Goal: Task Accomplishment & Management: Manage account settings

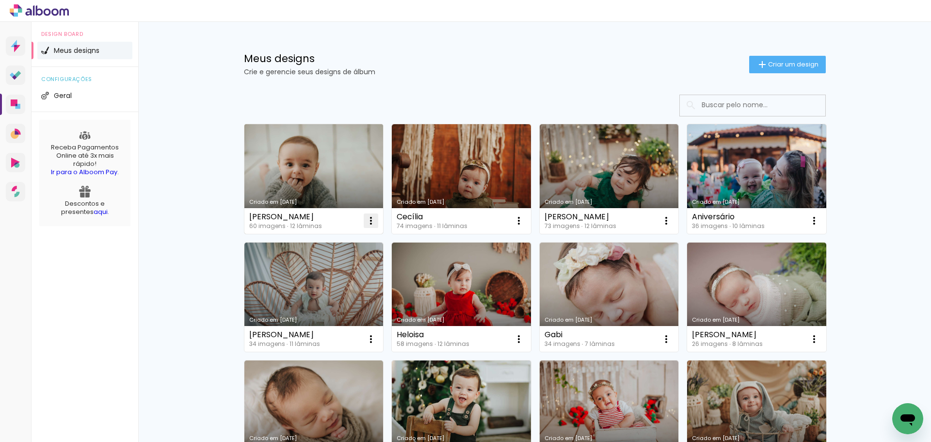
click at [370, 223] on iron-icon at bounding box center [371, 221] width 12 height 12
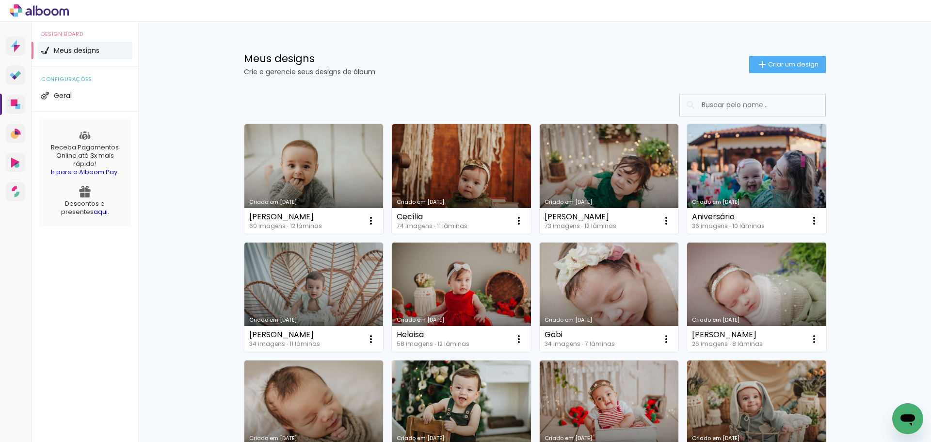
click at [49, 48] on li "Meus designs" at bounding box center [84, 50] width 95 height 17
click at [89, 96] on li "Geral" at bounding box center [84, 95] width 95 height 17
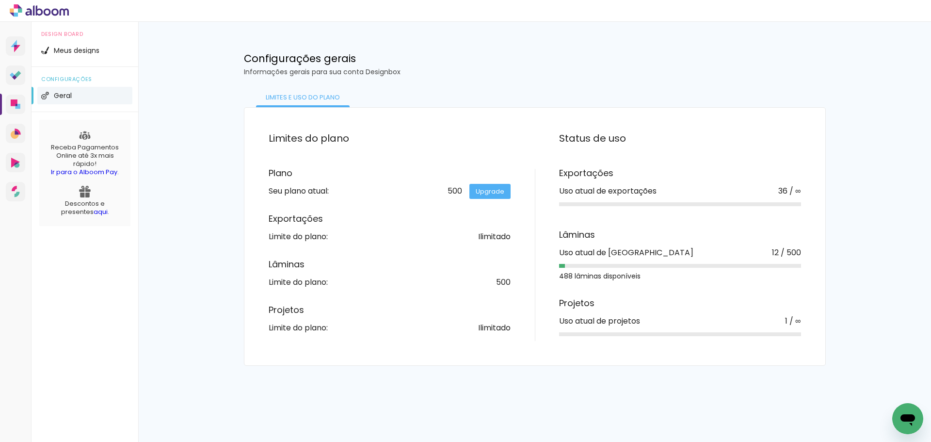
click at [3, 103] on div "Prosite Website + Landing pages Proof Sistema de seleção e venda de fotos Desig…" at bounding box center [16, 243] width 32 height 442
click at [16, 105] on icon at bounding box center [17, 105] width 2 height 2
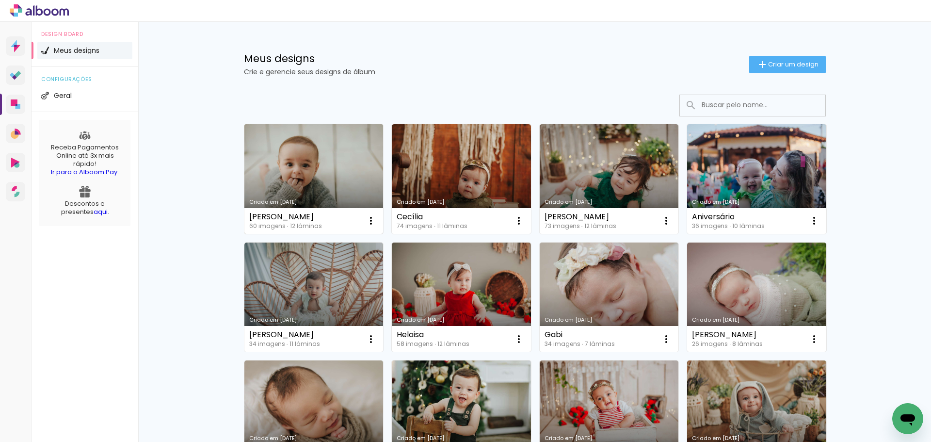
click at [324, 143] on link "Criado em [DATE]" at bounding box center [313, 179] width 139 height 110
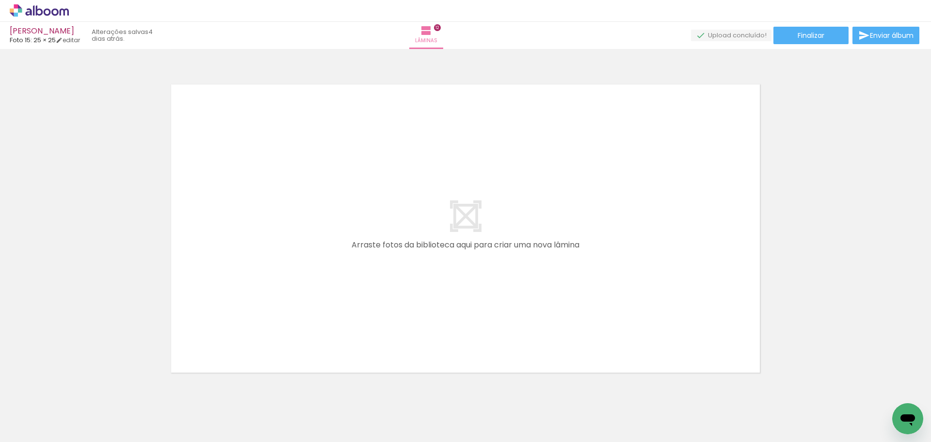
scroll to position [3929, 0]
